Goal: Task Accomplishment & Management: Manage account settings

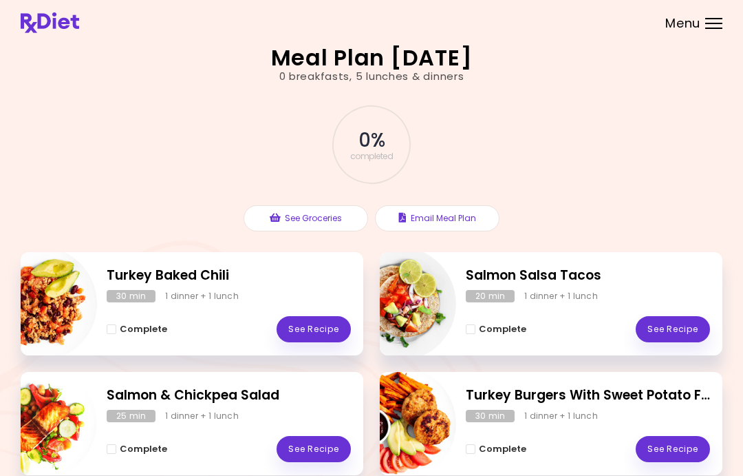
click at [718, 26] on div "Menu" at bounding box center [713, 23] width 17 height 11
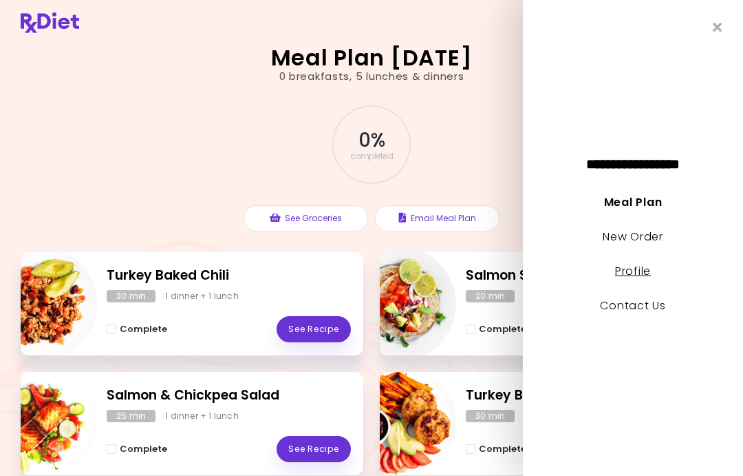
click at [635, 268] on link "Profile" at bounding box center [633, 271] width 36 height 16
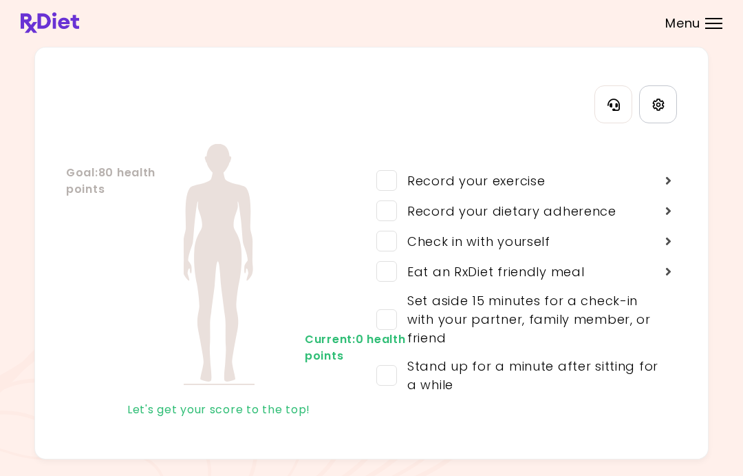
click at [666, 117] on link "Settings" at bounding box center [658, 104] width 38 height 38
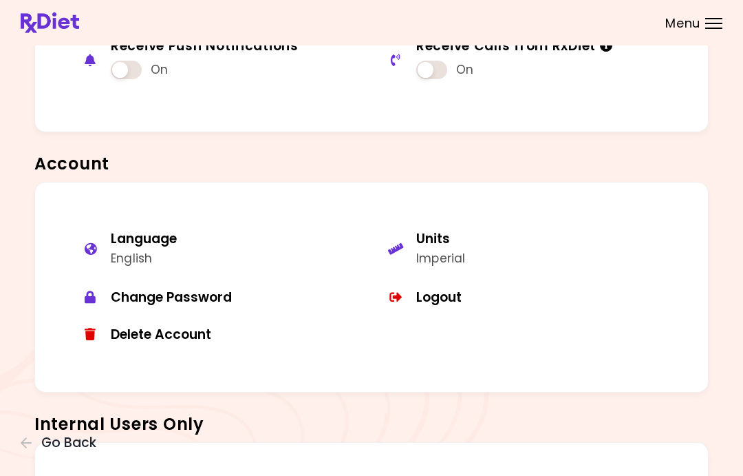
scroll to position [758, 0]
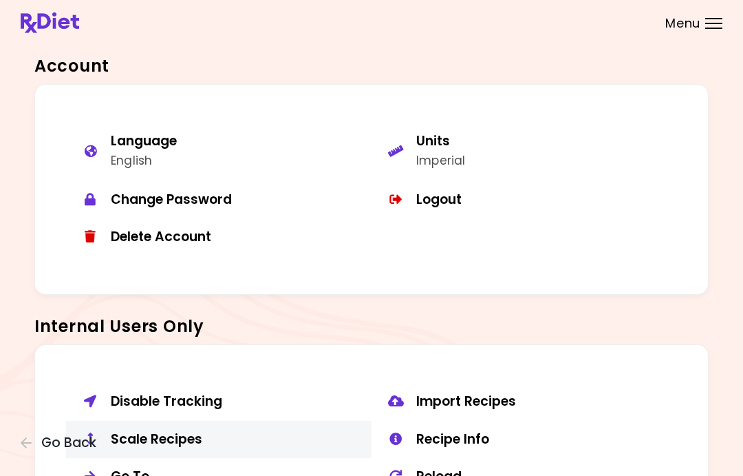
click at [185, 431] on div "Scale Recipes" at bounding box center [236, 439] width 251 height 17
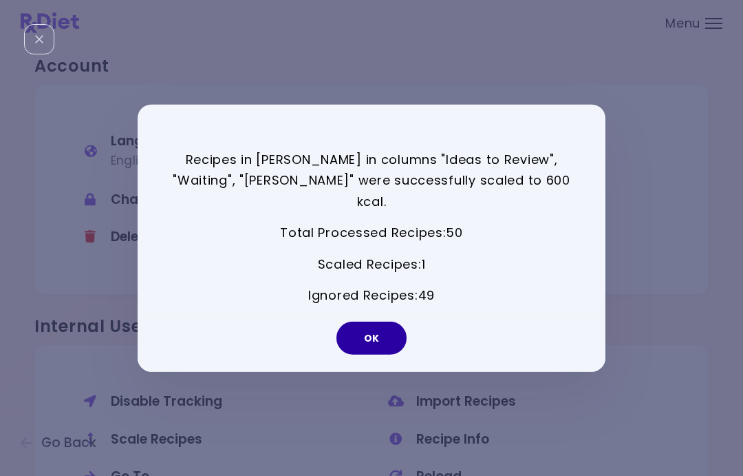
click at [357, 330] on button "OK" at bounding box center [372, 337] width 70 height 33
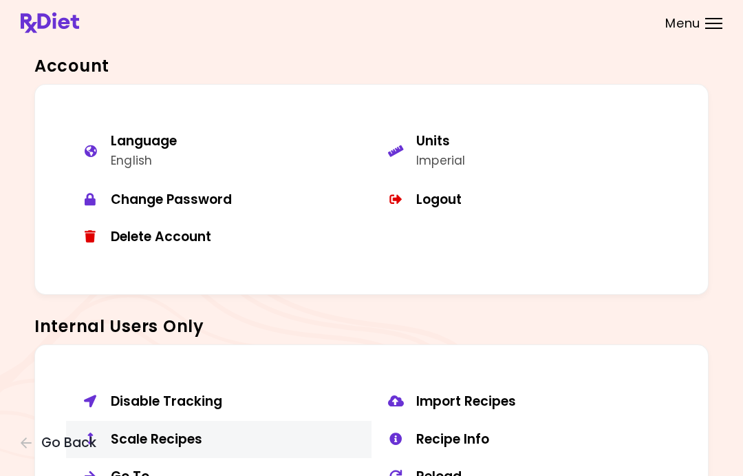
click at [179, 431] on div "Scale Recipes" at bounding box center [236, 439] width 251 height 17
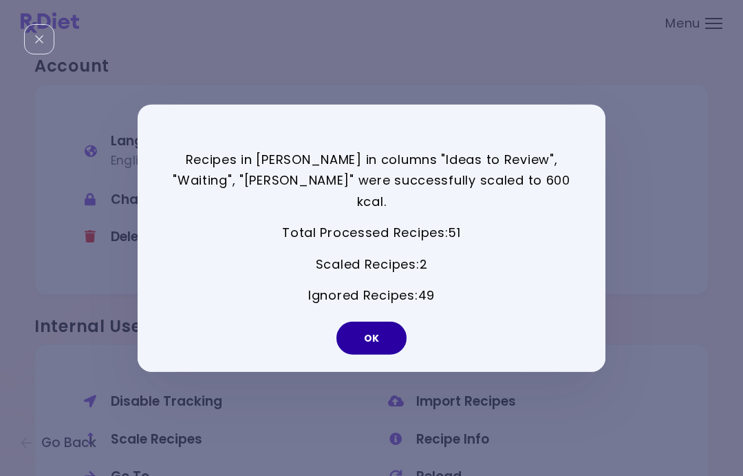
click at [390, 332] on button "OK" at bounding box center [372, 337] width 70 height 33
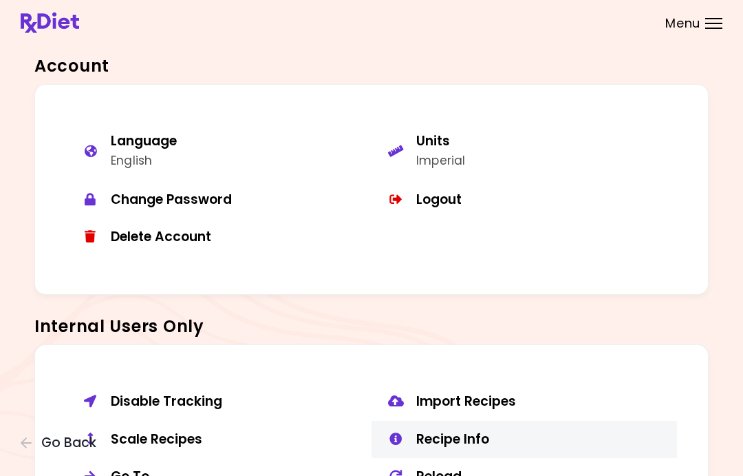
click at [466, 434] on div "Recipe Info" at bounding box center [541, 439] width 251 height 17
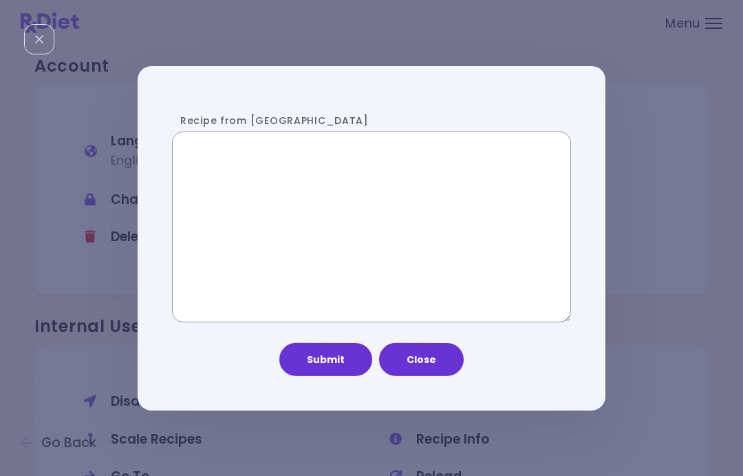
click at [323, 237] on textarea "Recipe from [GEOGRAPHIC_DATA]" at bounding box center [371, 226] width 399 height 190
paste textarea "**********"
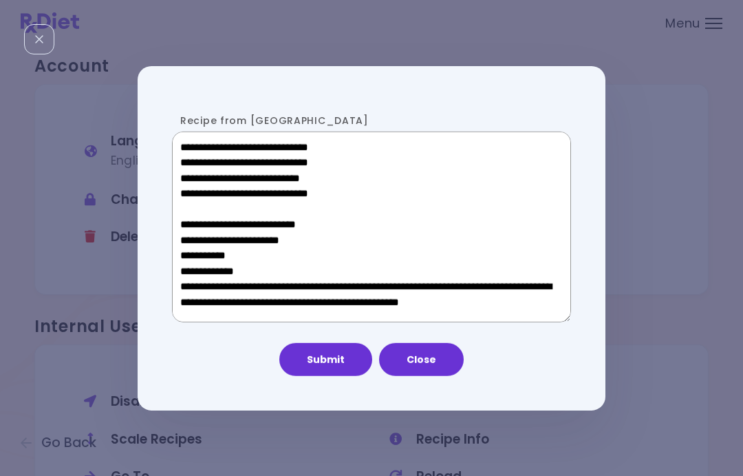
scroll to position [871, 0]
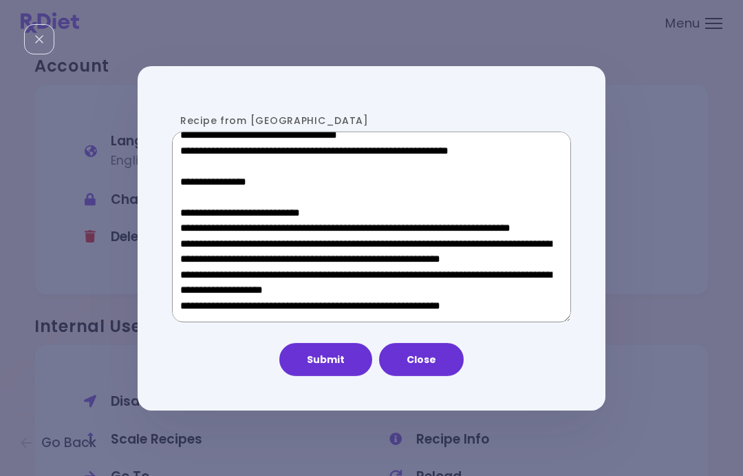
type textarea "**********"
click at [305, 339] on div "Submit Close" at bounding box center [371, 352] width 399 height 47
click at [317, 357] on button "Submit" at bounding box center [325, 359] width 93 height 33
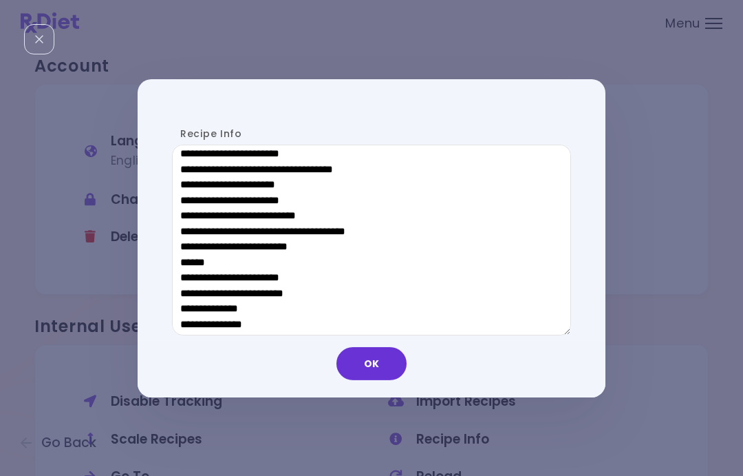
scroll to position [714, 0]
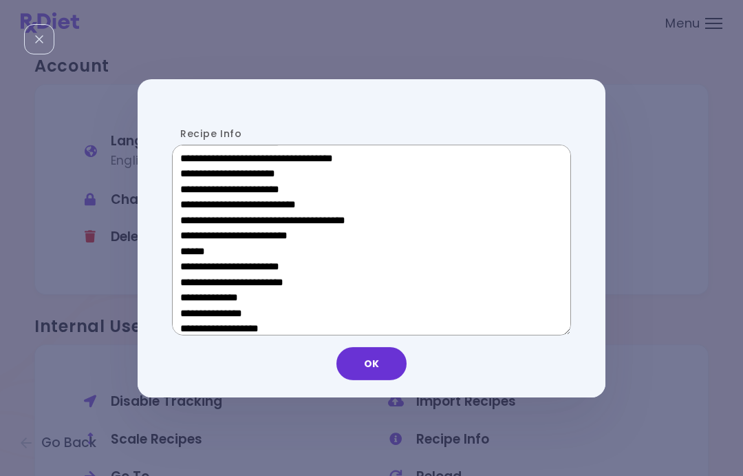
drag, startPoint x: 283, startPoint y: 246, endPoint x: 191, endPoint y: 246, distance: 92.2
click at [191, 246] on textarea "Recipe Info" at bounding box center [371, 240] width 399 height 190
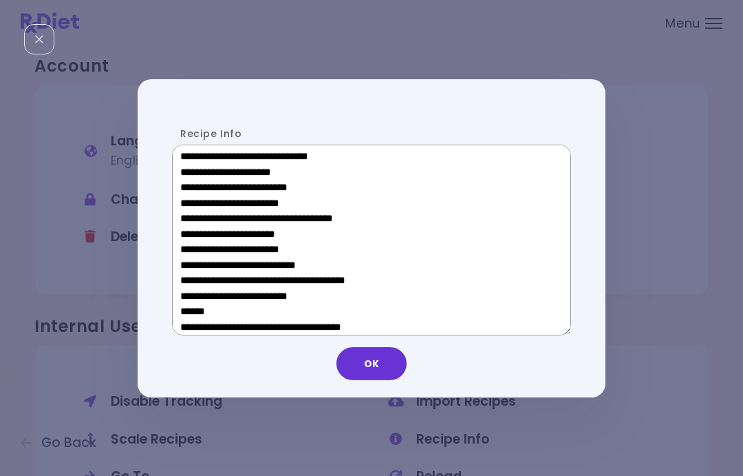
scroll to position [445, 0]
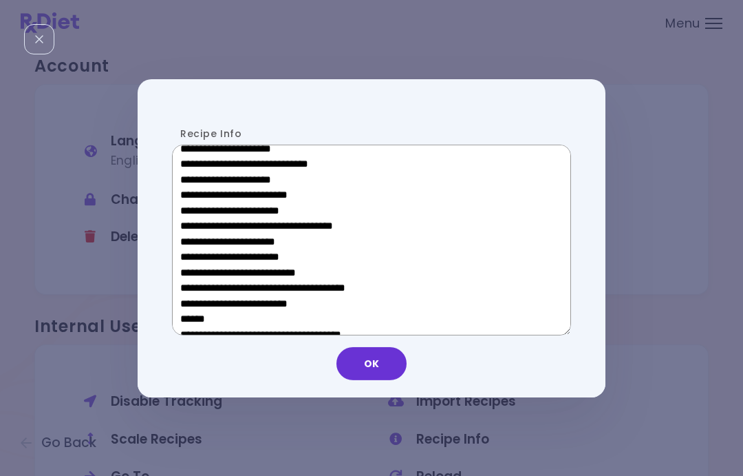
drag, startPoint x: 288, startPoint y: 246, endPoint x: 201, endPoint y: 246, distance: 87.4
click at [201, 246] on textarea "Recipe Info" at bounding box center [371, 240] width 399 height 190
click at [359, 359] on button "OK" at bounding box center [372, 363] width 70 height 33
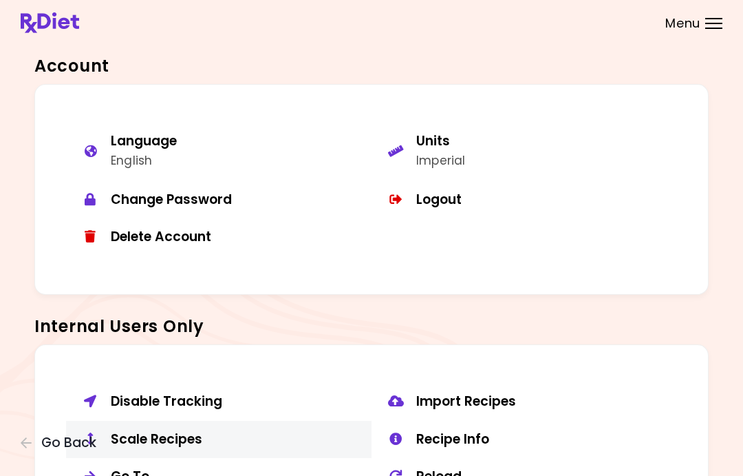
click at [160, 431] on div "Scale Recipes" at bounding box center [236, 439] width 251 height 17
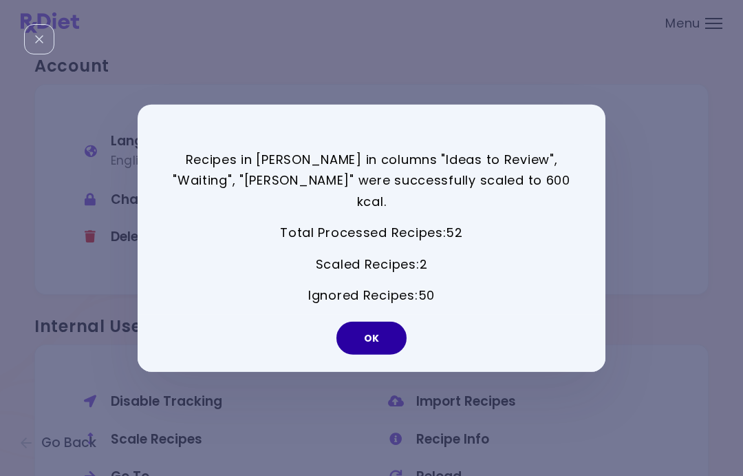
click at [384, 321] on button "OK" at bounding box center [372, 337] width 70 height 33
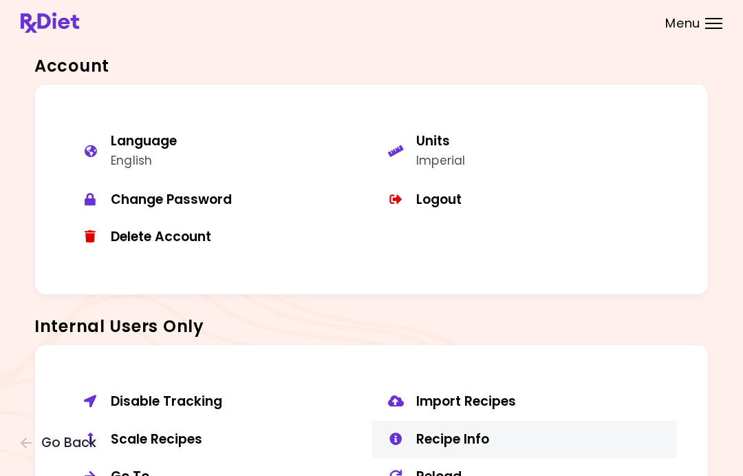
click at [459, 439] on button "Recipe Info" at bounding box center [525, 440] width 306 height 38
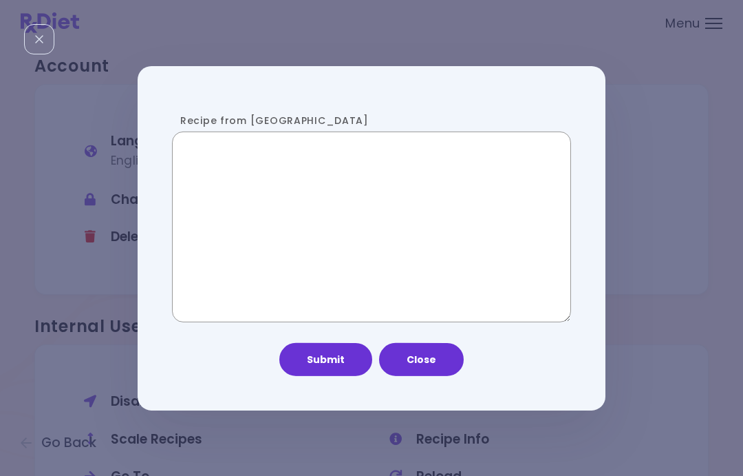
click at [300, 241] on textarea "Recipe from [GEOGRAPHIC_DATA]" at bounding box center [371, 226] width 399 height 190
paste textarea "**********"
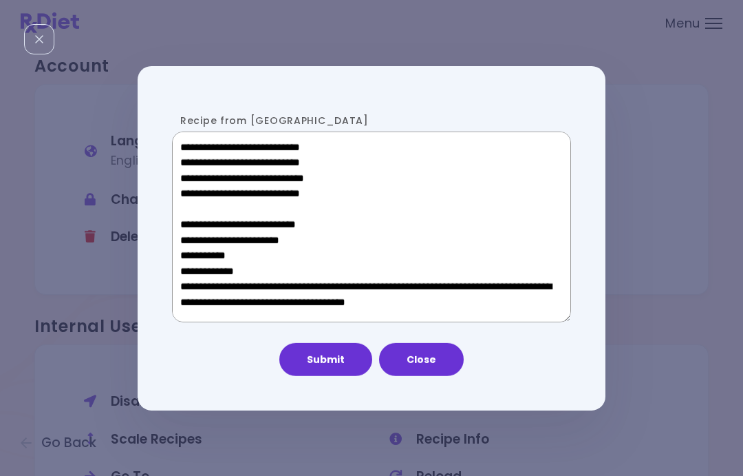
scroll to position [780, 0]
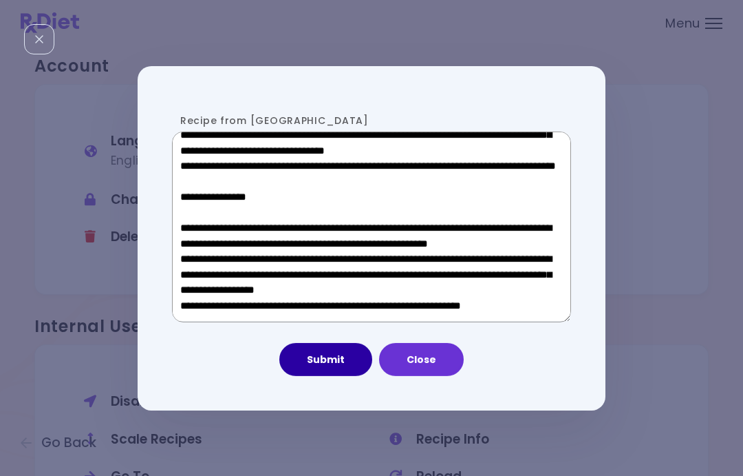
type textarea "**********"
click at [319, 361] on button "Submit" at bounding box center [325, 359] width 93 height 33
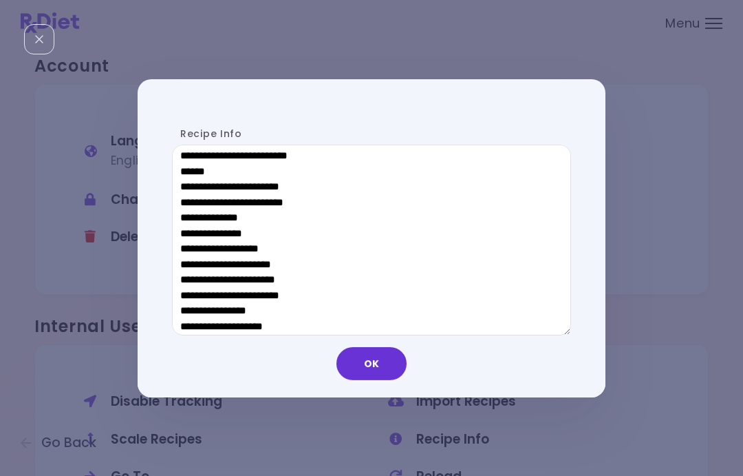
scroll to position [727, 0]
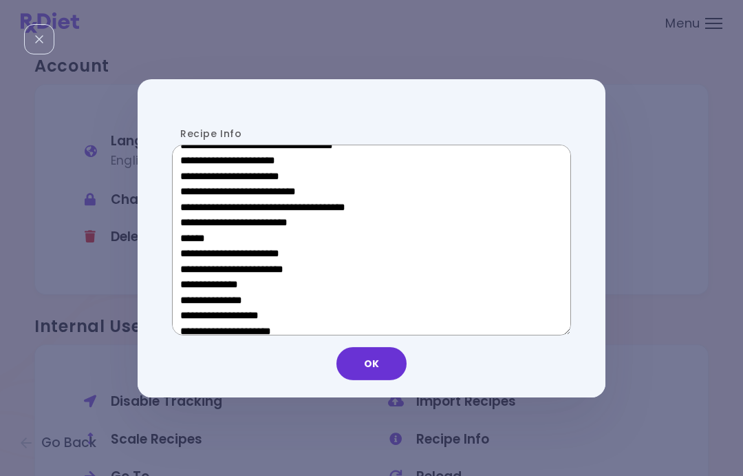
drag, startPoint x: 279, startPoint y: 231, endPoint x: 190, endPoint y: 233, distance: 88.8
click at [190, 233] on textarea "Recipe Info" at bounding box center [371, 240] width 399 height 190
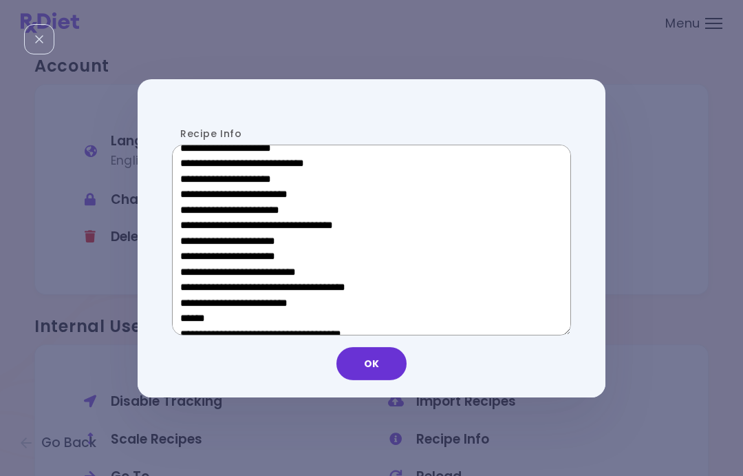
scroll to position [445, 0]
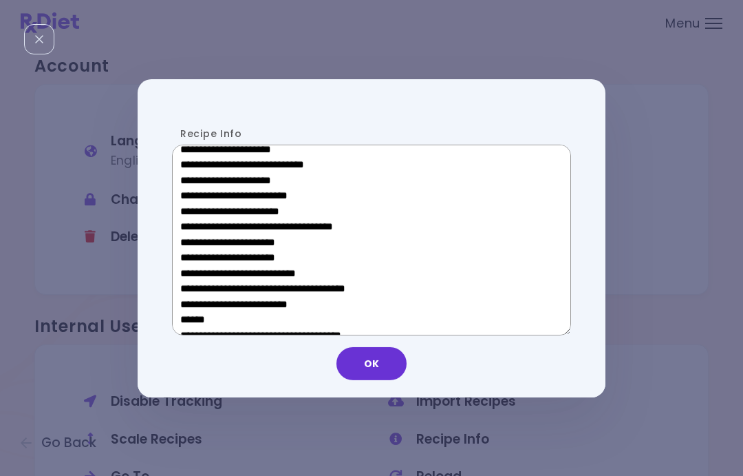
drag, startPoint x: 279, startPoint y: 246, endPoint x: 198, endPoint y: 245, distance: 81.9
click at [198, 245] on textarea "Recipe Info" at bounding box center [371, 240] width 399 height 190
click at [360, 355] on button "OK" at bounding box center [372, 363] width 70 height 33
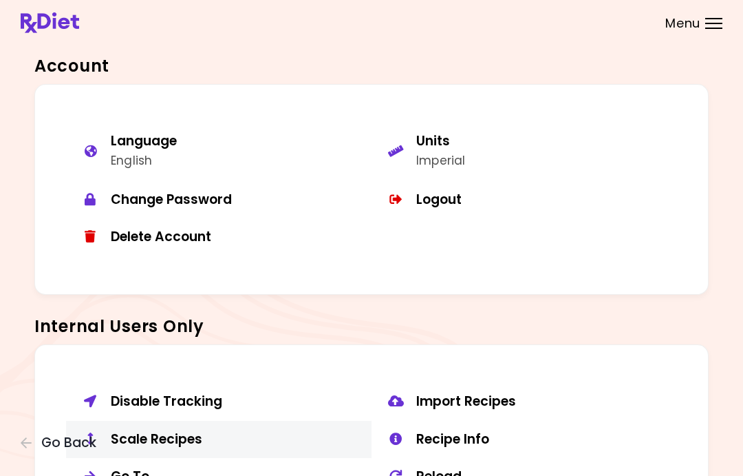
click at [169, 432] on div "Scale Recipes" at bounding box center [236, 439] width 251 height 17
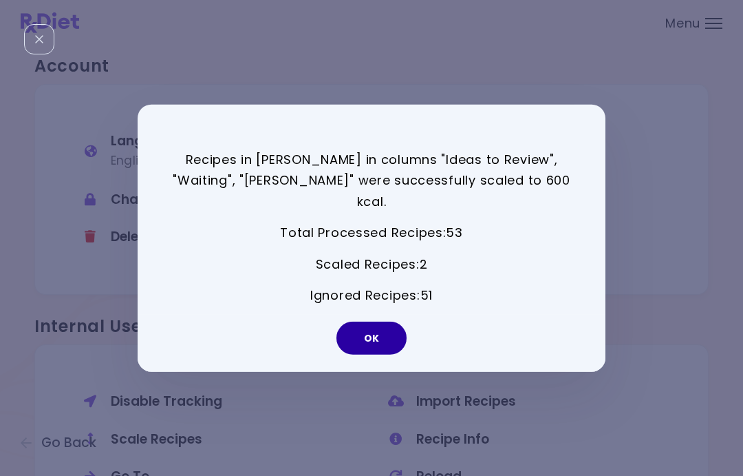
click at [378, 321] on button "OK" at bounding box center [372, 337] width 70 height 33
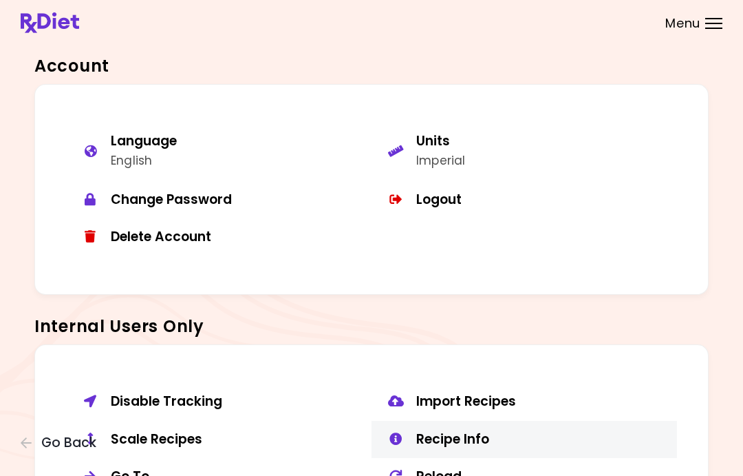
click at [463, 431] on div "Recipe Info" at bounding box center [541, 439] width 251 height 17
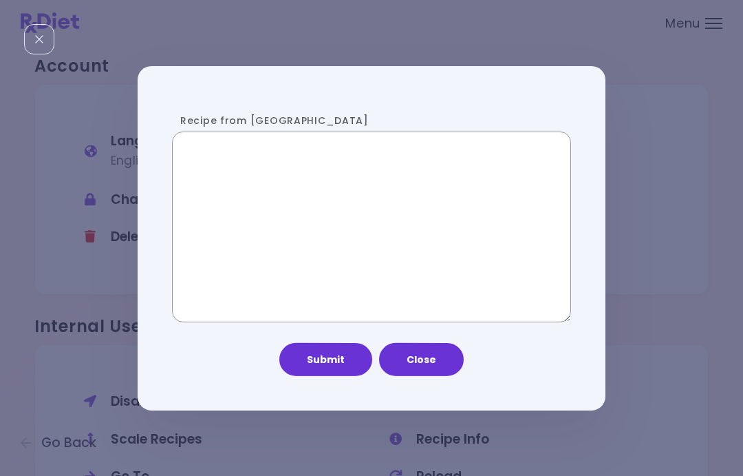
click at [356, 311] on textarea "Recipe from [GEOGRAPHIC_DATA]" at bounding box center [371, 226] width 399 height 190
paste textarea "**********"
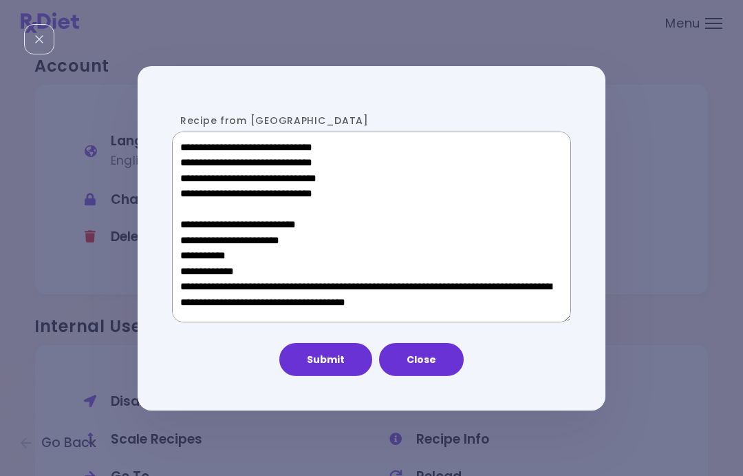
scroll to position [871, 0]
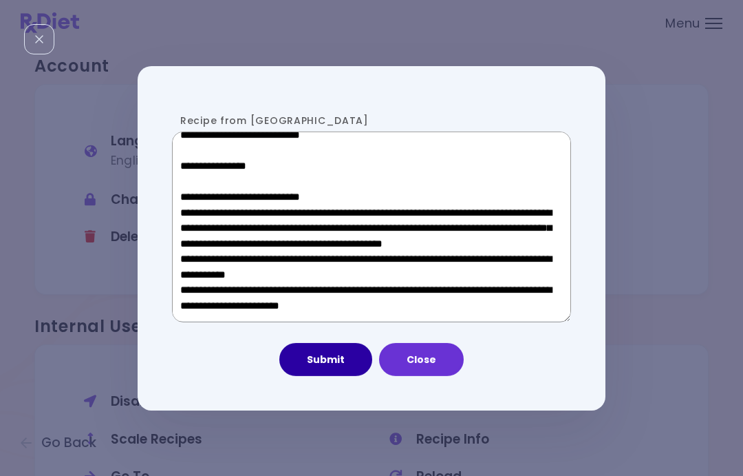
type textarea "**********"
click at [329, 354] on button "Submit" at bounding box center [325, 359] width 93 height 33
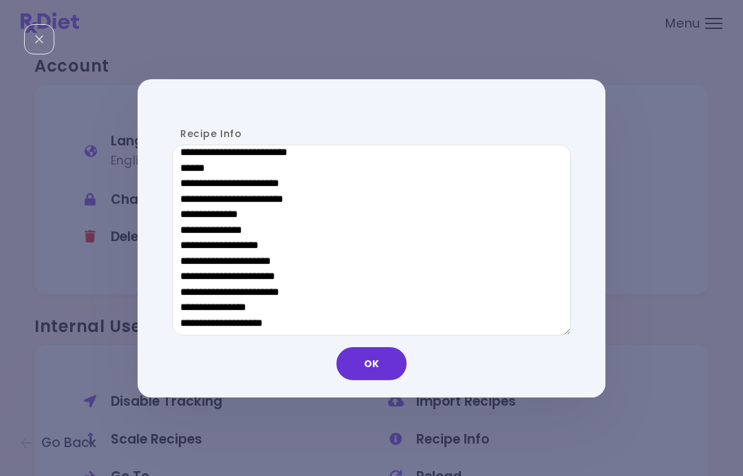
scroll to position [712, 0]
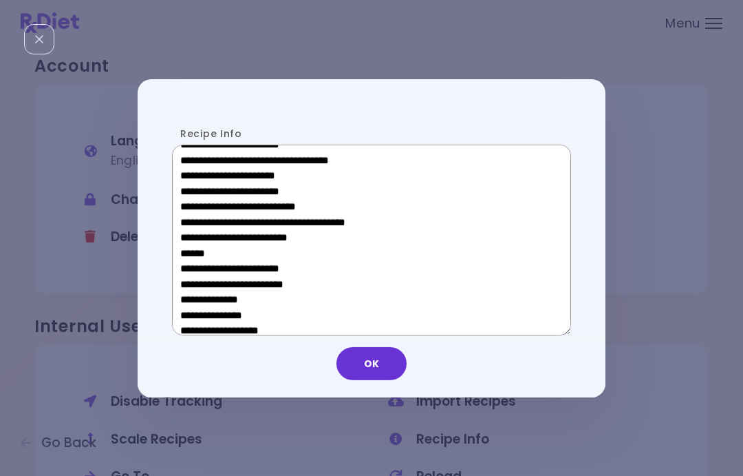
drag, startPoint x: 284, startPoint y: 253, endPoint x: 191, endPoint y: 251, distance: 92.9
click at [191, 251] on textarea "Recipe Info" at bounding box center [371, 240] width 399 height 190
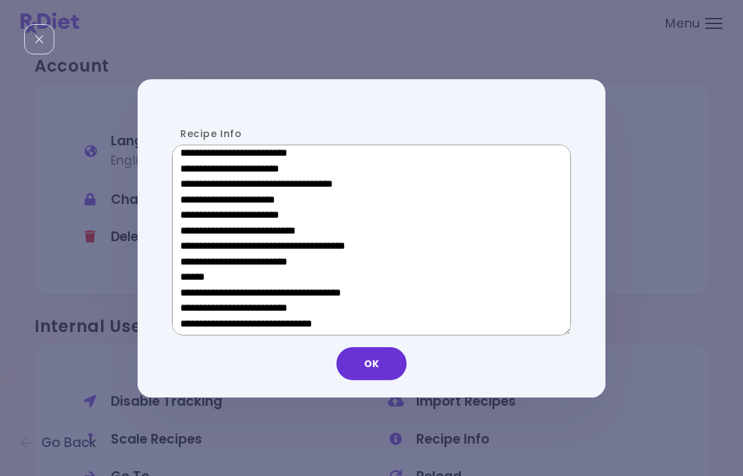
scroll to position [480, 0]
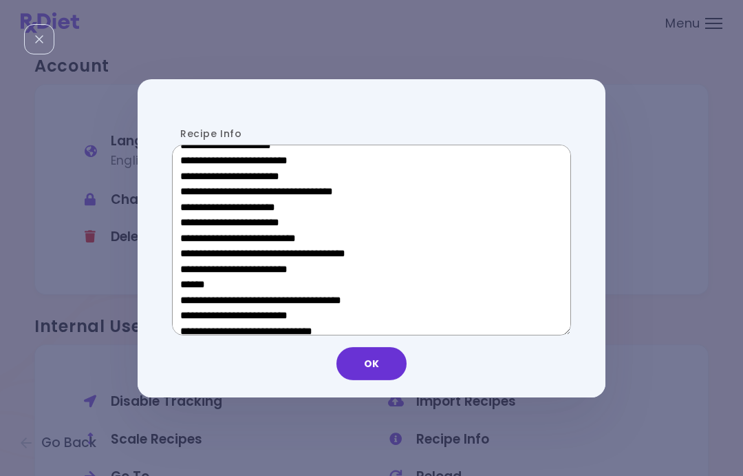
drag, startPoint x: 280, startPoint y: 209, endPoint x: 199, endPoint y: 208, distance: 81.2
click at [199, 208] on textarea "Recipe Info" at bounding box center [371, 240] width 399 height 190
click at [383, 361] on button "OK" at bounding box center [372, 363] width 70 height 33
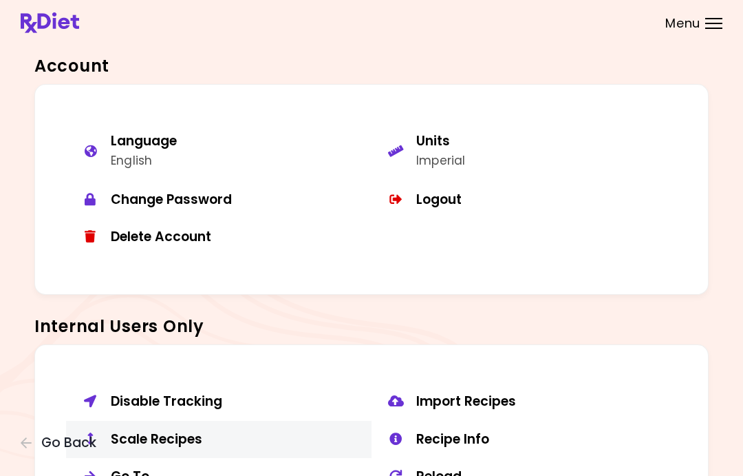
click at [181, 421] on button "Scale Recipes" at bounding box center [219, 440] width 306 height 38
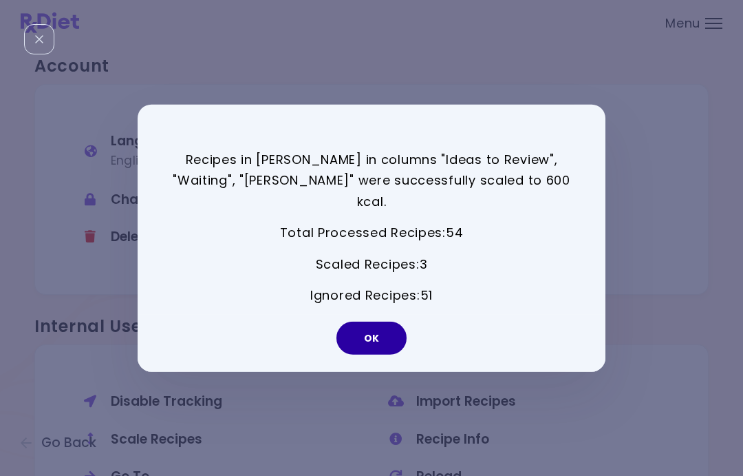
click at [382, 326] on button "OK" at bounding box center [372, 337] width 70 height 33
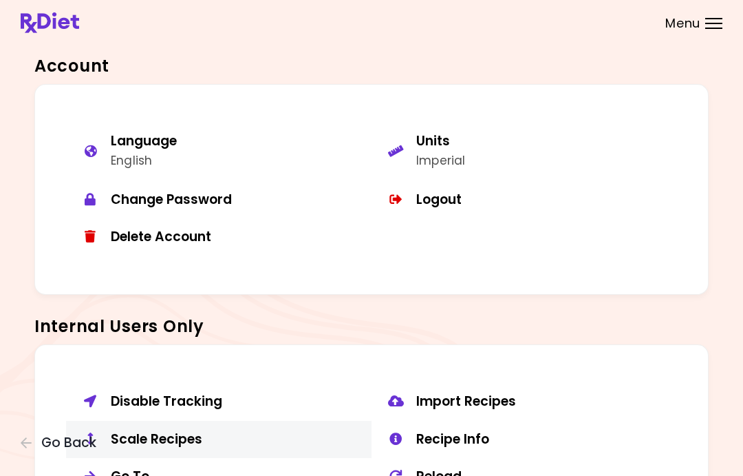
click at [173, 434] on div "Scale Recipes" at bounding box center [236, 439] width 251 height 17
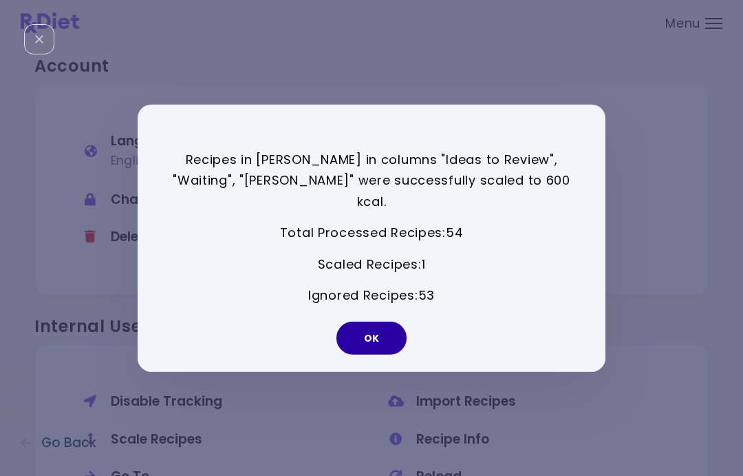
click at [372, 333] on button "OK" at bounding box center [372, 337] width 70 height 33
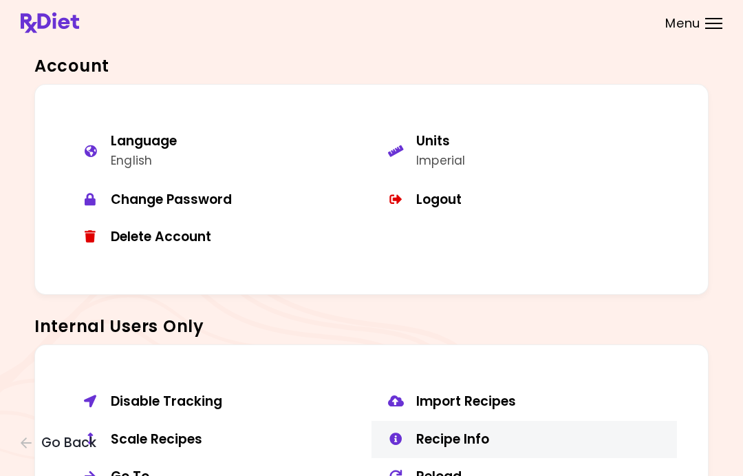
click at [462, 432] on div "Recipe Info" at bounding box center [541, 439] width 251 height 17
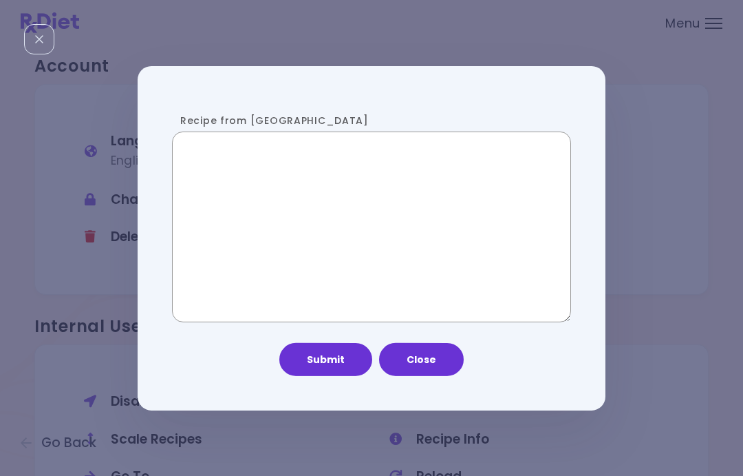
click at [339, 235] on textarea "Recipe from [GEOGRAPHIC_DATA]" at bounding box center [371, 226] width 399 height 190
paste textarea "**********"
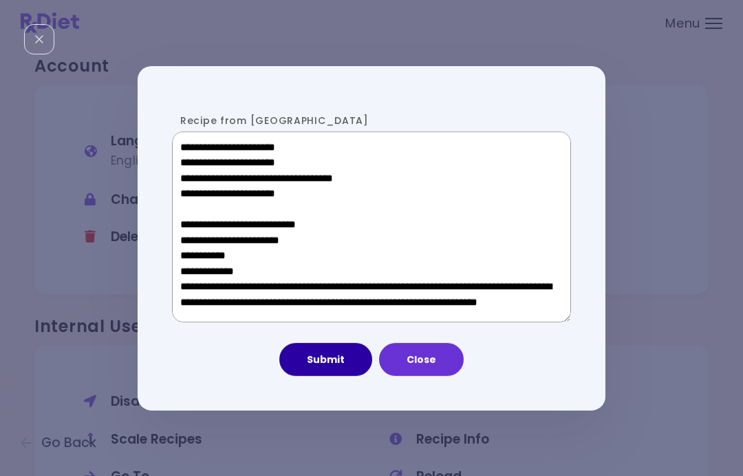
scroll to position [795, 0]
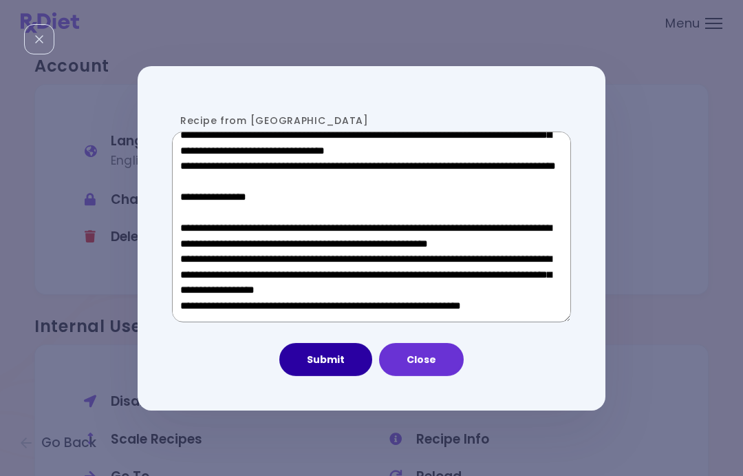
type textarea "**********"
click at [317, 364] on button "Submit" at bounding box center [325, 359] width 93 height 33
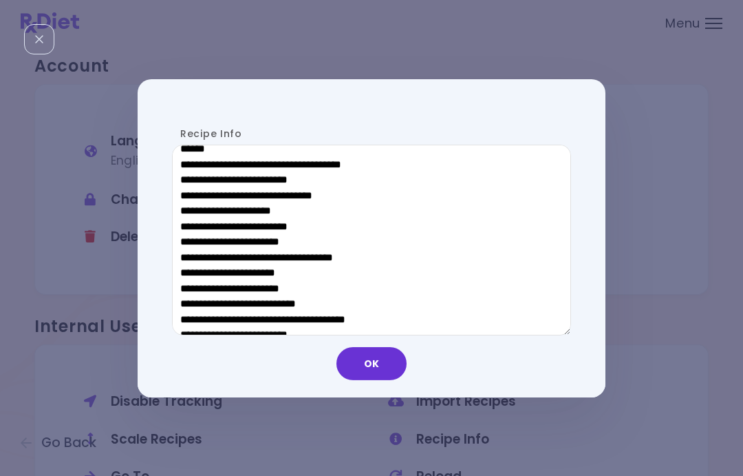
scroll to position [698, 0]
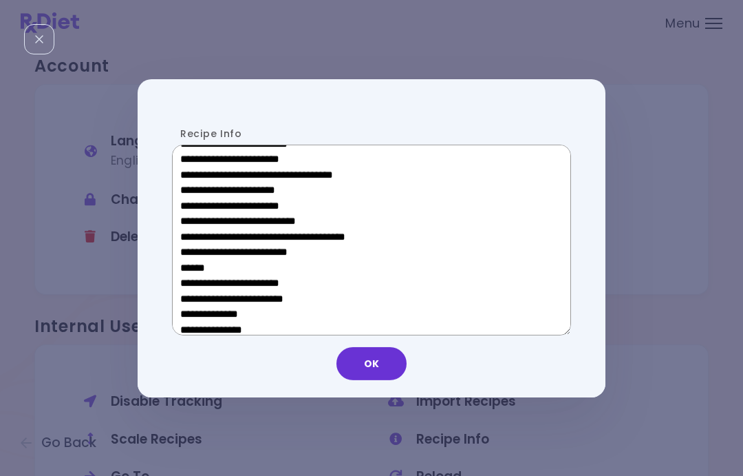
drag, startPoint x: 301, startPoint y: 266, endPoint x: 189, endPoint y: 265, distance: 111.5
click at [189, 265] on textarea "Recipe Info" at bounding box center [371, 240] width 399 height 190
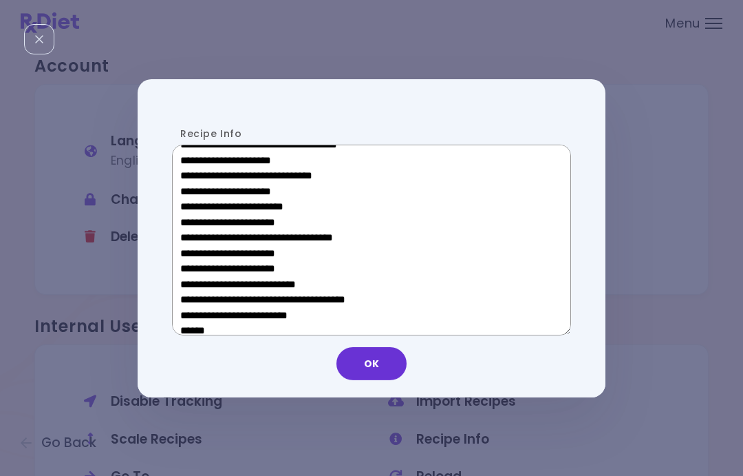
scroll to position [431, 0]
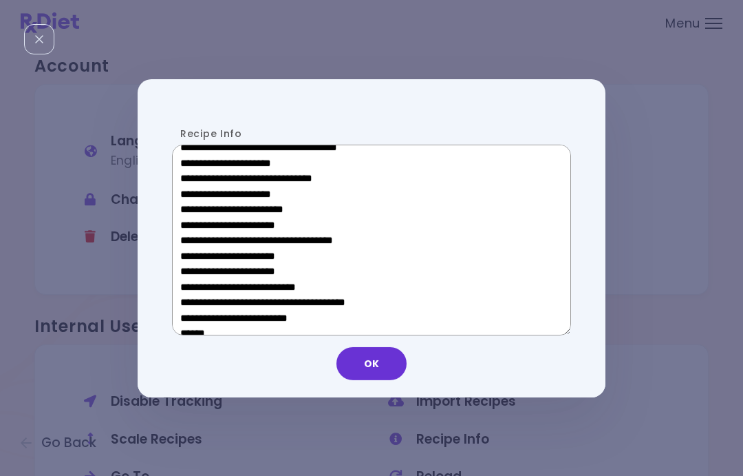
drag, startPoint x: 287, startPoint y: 258, endPoint x: 200, endPoint y: 257, distance: 87.4
click at [200, 257] on textarea "Recipe Info" at bounding box center [371, 240] width 399 height 190
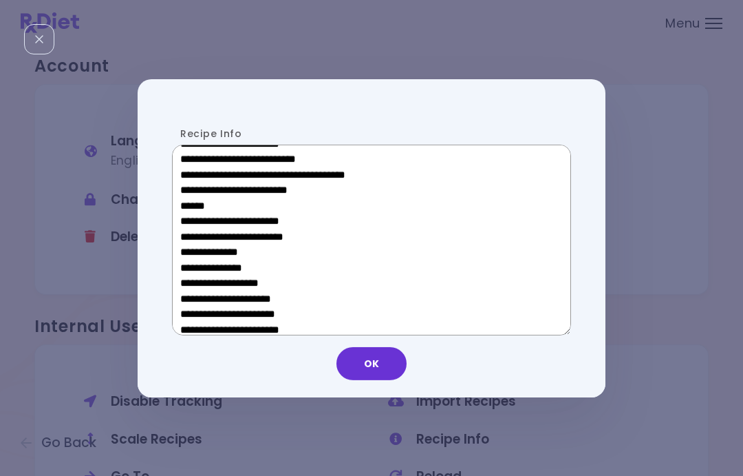
scroll to position [765, 0]
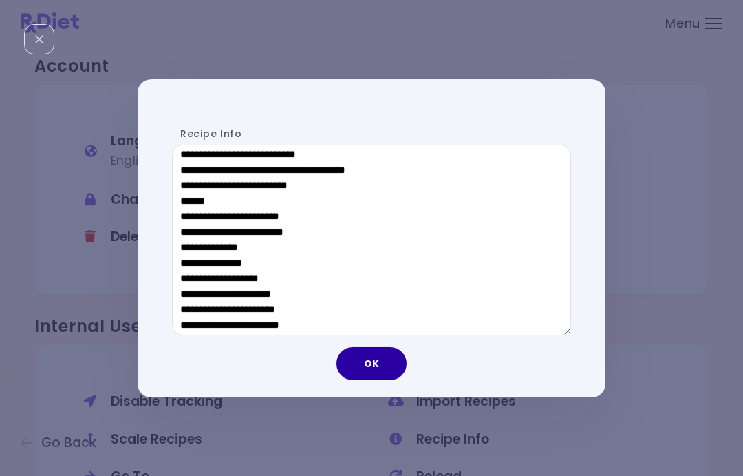
click at [374, 368] on button "OK" at bounding box center [372, 363] width 70 height 33
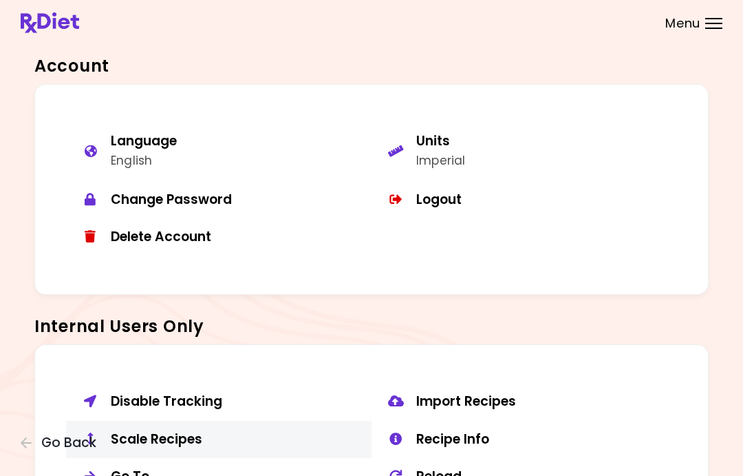
click at [167, 431] on div "Scale Recipes" at bounding box center [236, 439] width 251 height 17
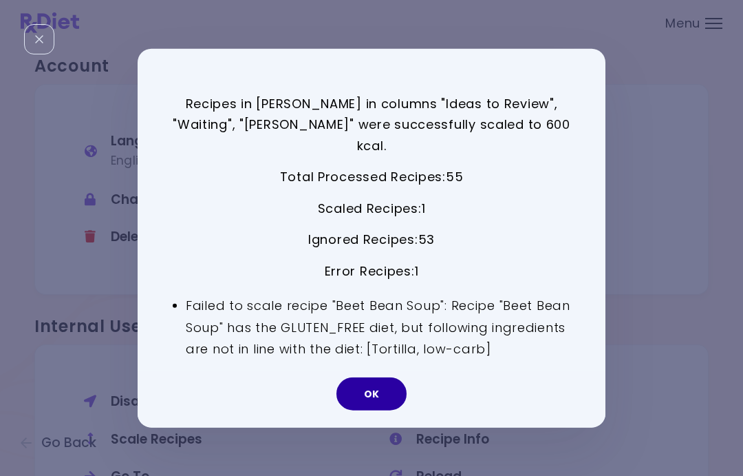
click at [377, 381] on button "OK" at bounding box center [372, 393] width 70 height 33
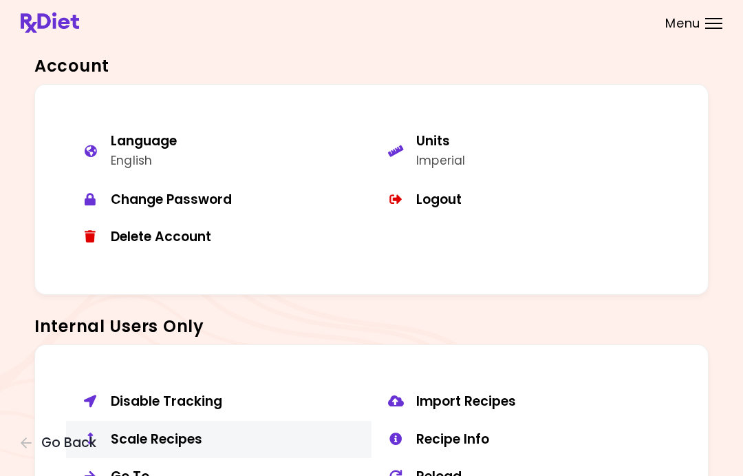
click at [171, 435] on div "Scale Recipes" at bounding box center [236, 439] width 251 height 17
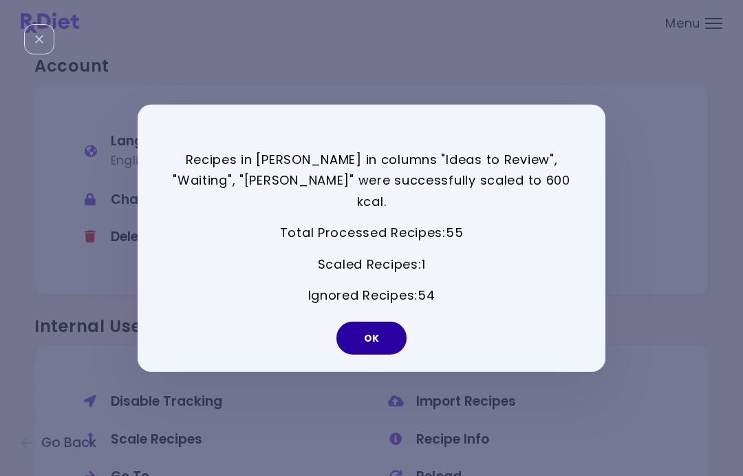
click at [364, 321] on button "OK" at bounding box center [372, 337] width 70 height 33
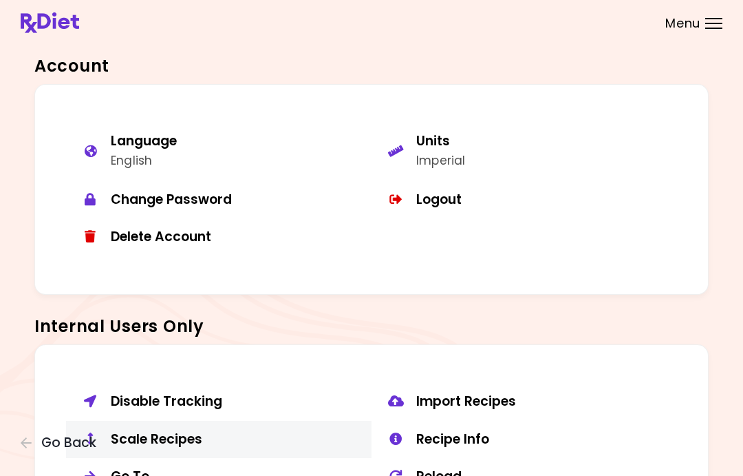
click at [181, 431] on div "Scale Recipes" at bounding box center [236, 439] width 251 height 17
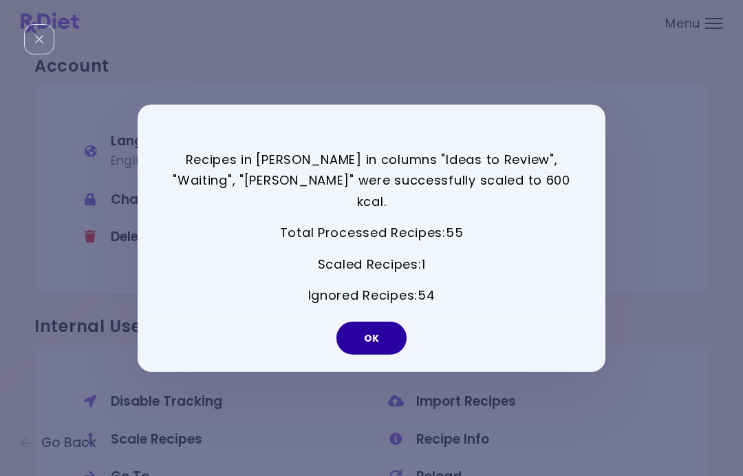
click at [365, 324] on button "OK" at bounding box center [372, 337] width 70 height 33
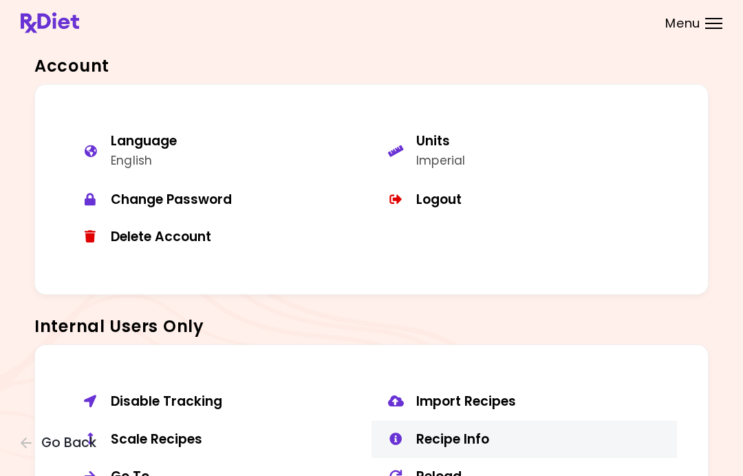
click at [458, 431] on div "Recipe Info" at bounding box center [541, 439] width 251 height 17
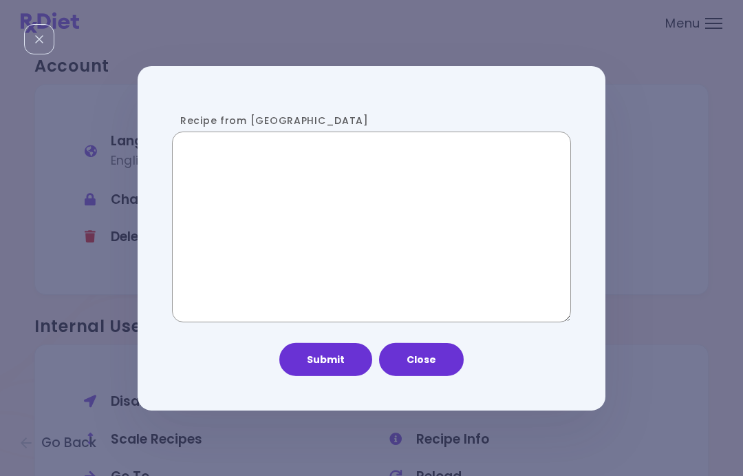
click at [374, 211] on textarea "Recipe from [GEOGRAPHIC_DATA]" at bounding box center [371, 226] width 399 height 190
paste textarea "**********"
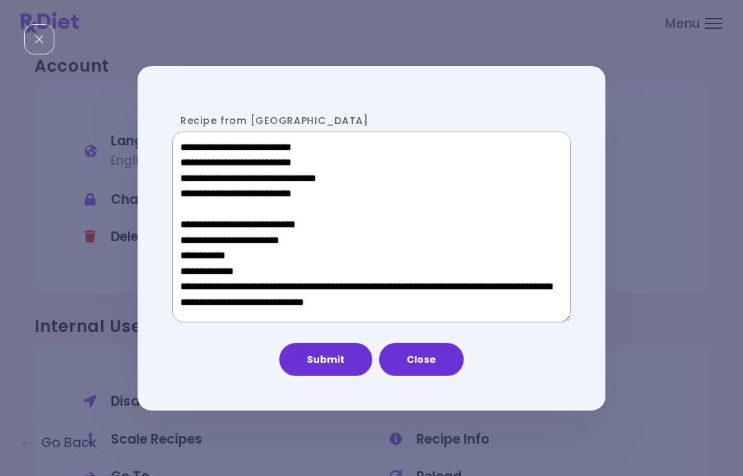
scroll to position [886, 0]
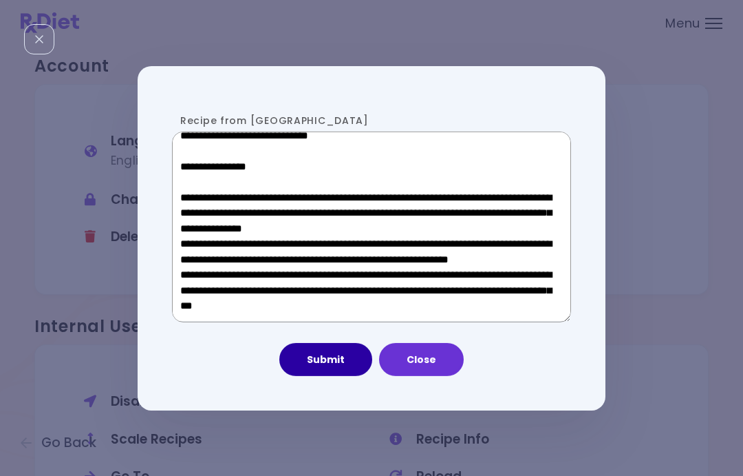
type textarea "**********"
click at [334, 359] on button "Submit" at bounding box center [325, 359] width 93 height 33
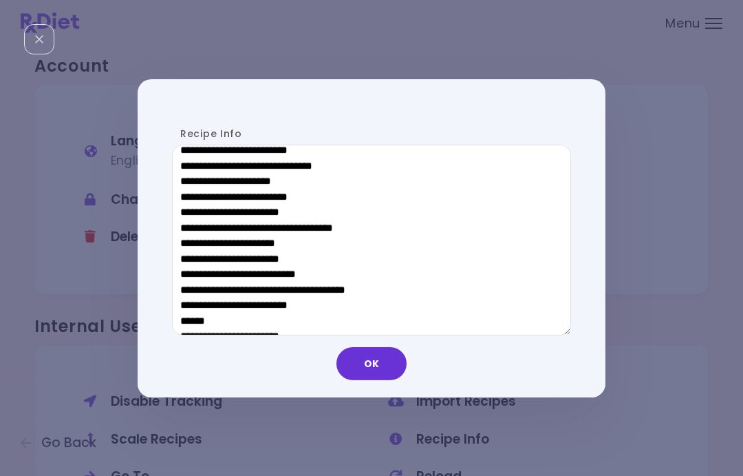
scroll to position [652, 0]
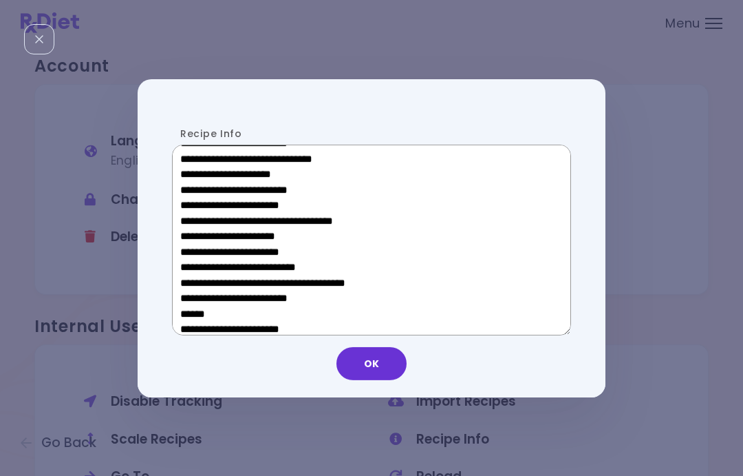
drag, startPoint x: 290, startPoint y: 312, endPoint x: 191, endPoint y: 312, distance: 99.1
click at [191, 312] on textarea "Recipe Info" at bounding box center [371, 240] width 399 height 190
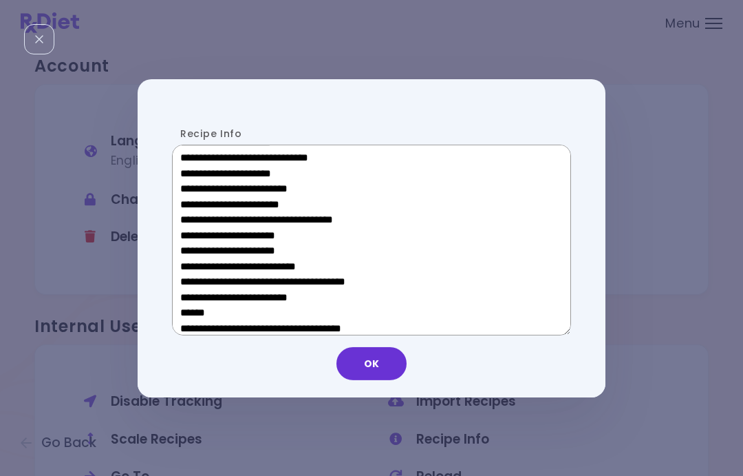
scroll to position [421, 0]
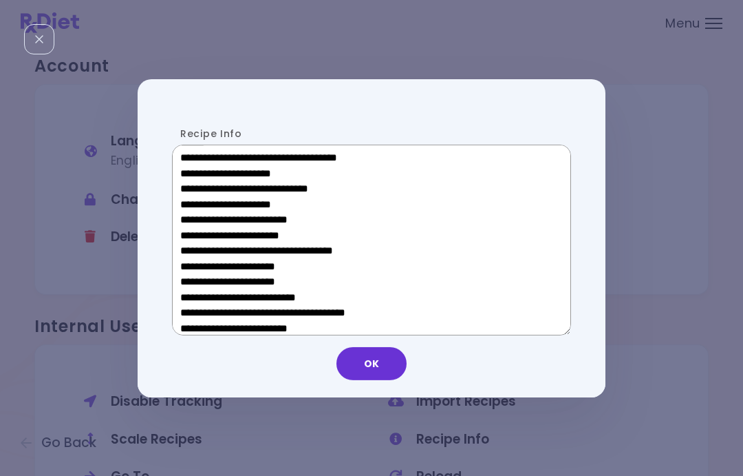
drag, startPoint x: 299, startPoint y: 268, endPoint x: 200, endPoint y: 268, distance: 99.1
click at [200, 268] on textarea "Recipe Info" at bounding box center [371, 240] width 399 height 190
click at [390, 361] on button "OK" at bounding box center [372, 363] width 70 height 33
